Goal: Navigation & Orientation: Find specific page/section

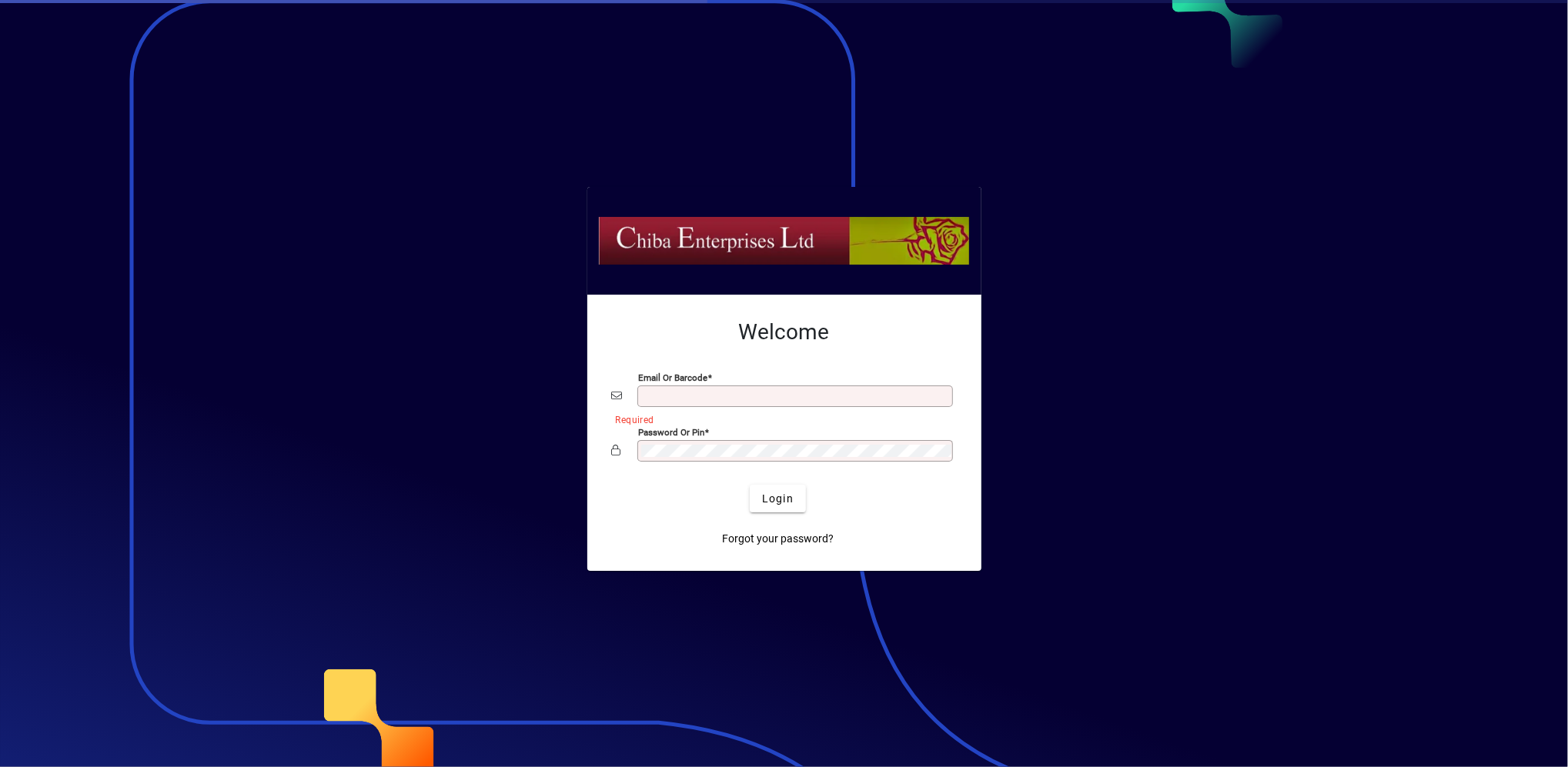
type input "**********"
drag, startPoint x: 0, startPoint y: 0, endPoint x: 796, endPoint y: 508, distance: 944.3
click at [796, 508] on span "submit" at bounding box center [778, 499] width 57 height 37
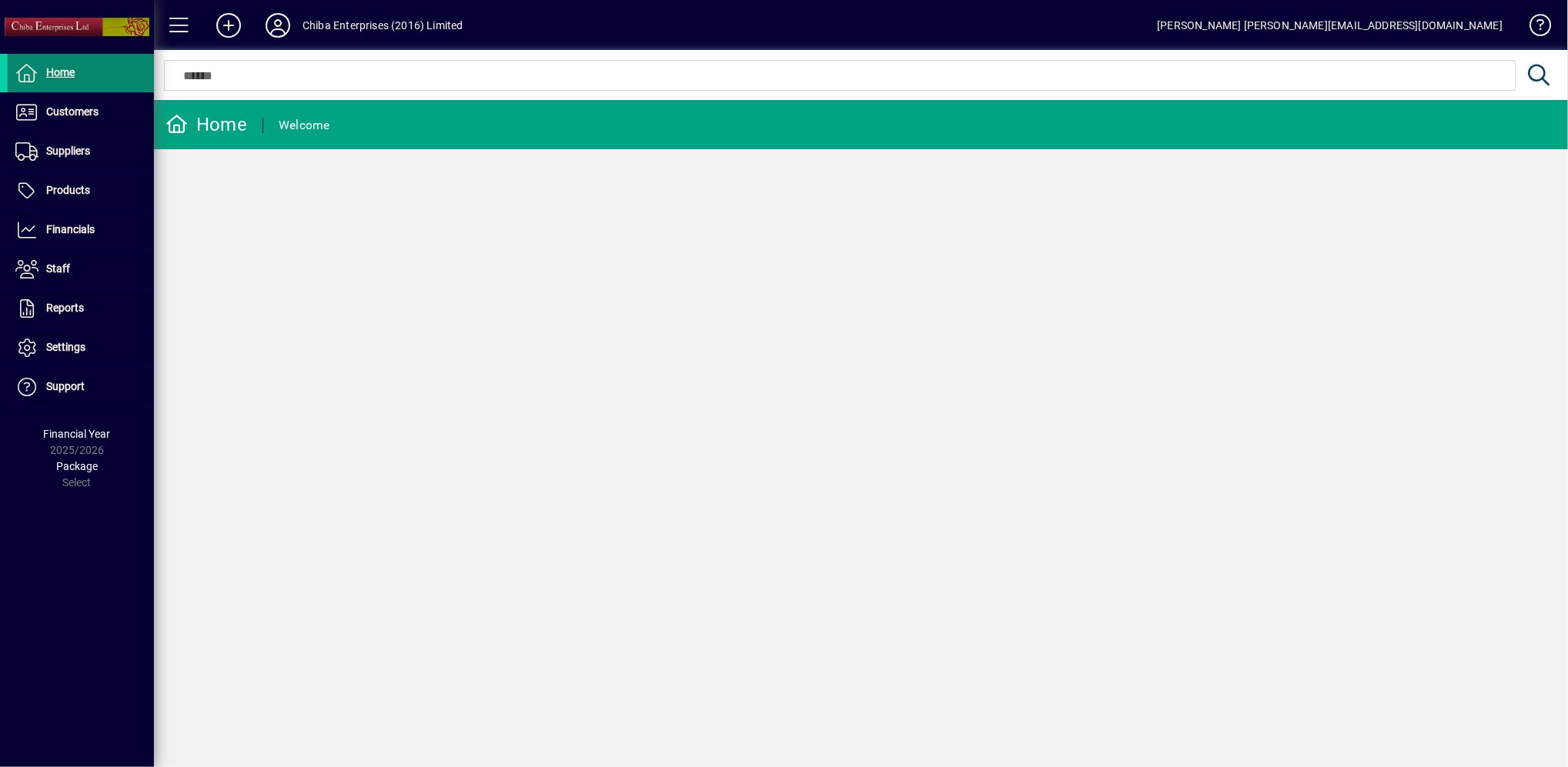
click at [57, 71] on span "Home" at bounding box center [60, 72] width 28 height 12
